Goal: Use online tool/utility: Use online tool/utility

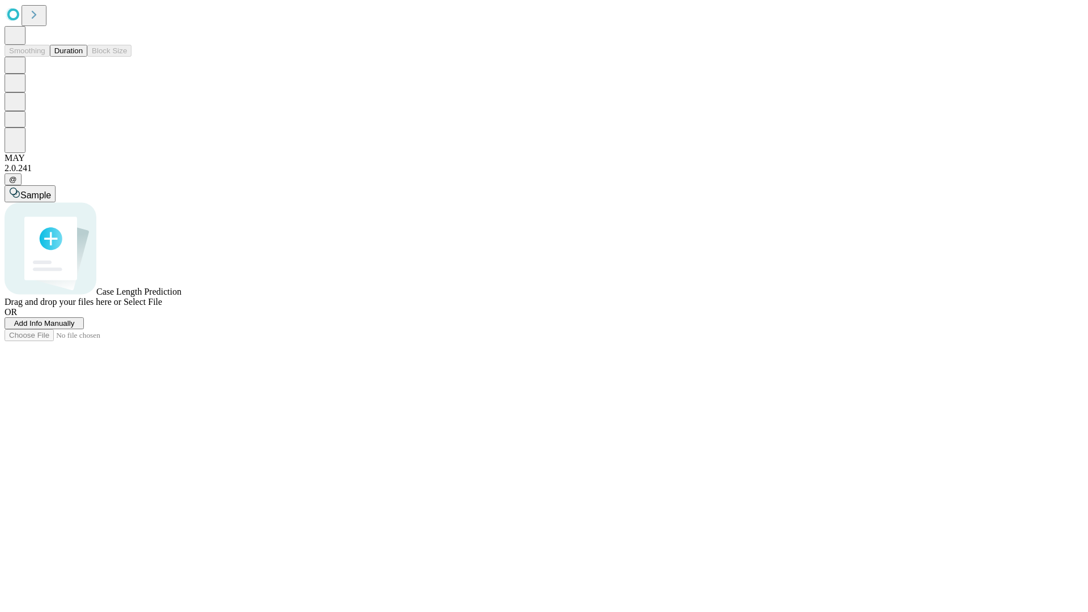
click at [83, 57] on button "Duration" at bounding box center [68, 51] width 37 height 12
click at [51, 190] on span "Sample" at bounding box center [35, 195] width 31 height 10
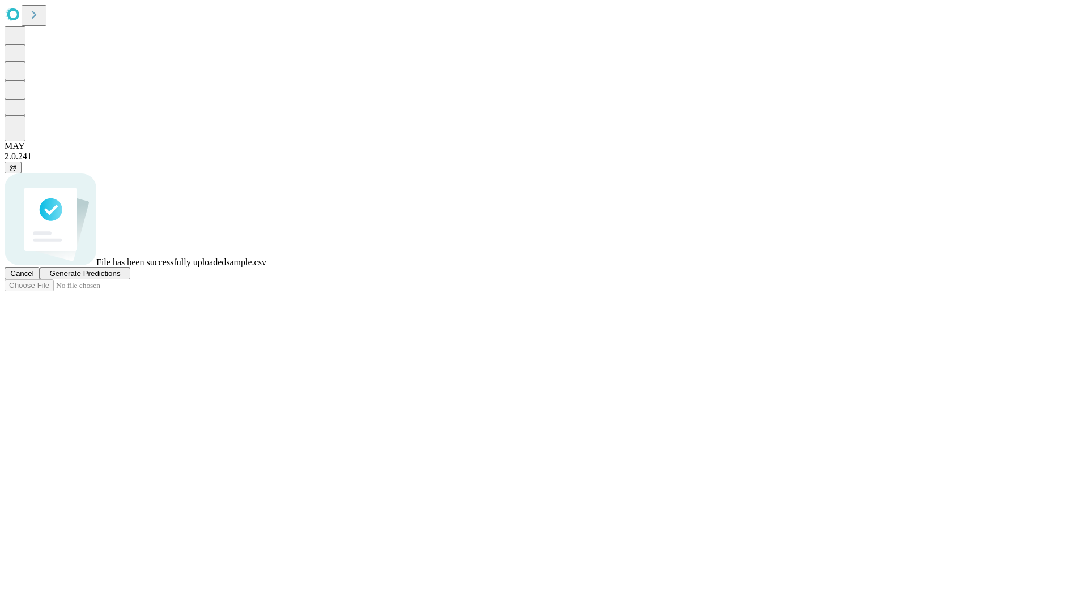
click at [120, 278] on span "Generate Predictions" at bounding box center [84, 273] width 71 height 8
